Goal: Register for event/course

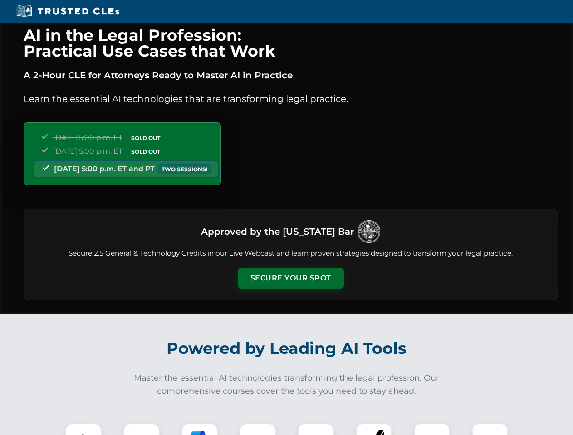
click at [290, 278] on button "Secure Your Spot" at bounding box center [291, 278] width 106 height 21
click at [83, 429] on img at bounding box center [83, 442] width 26 height 26
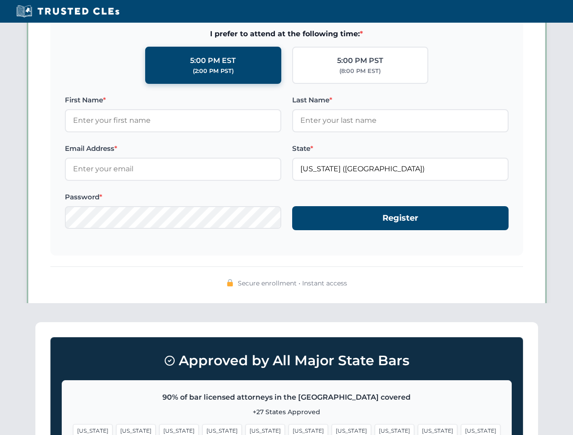
click at [332, 429] on span "[US_STATE]" at bounding box center [351, 430] width 39 height 13
click at [418, 429] on span "[US_STATE]" at bounding box center [437, 430] width 39 height 13
